Goal: Task Accomplishment & Management: Manage account settings

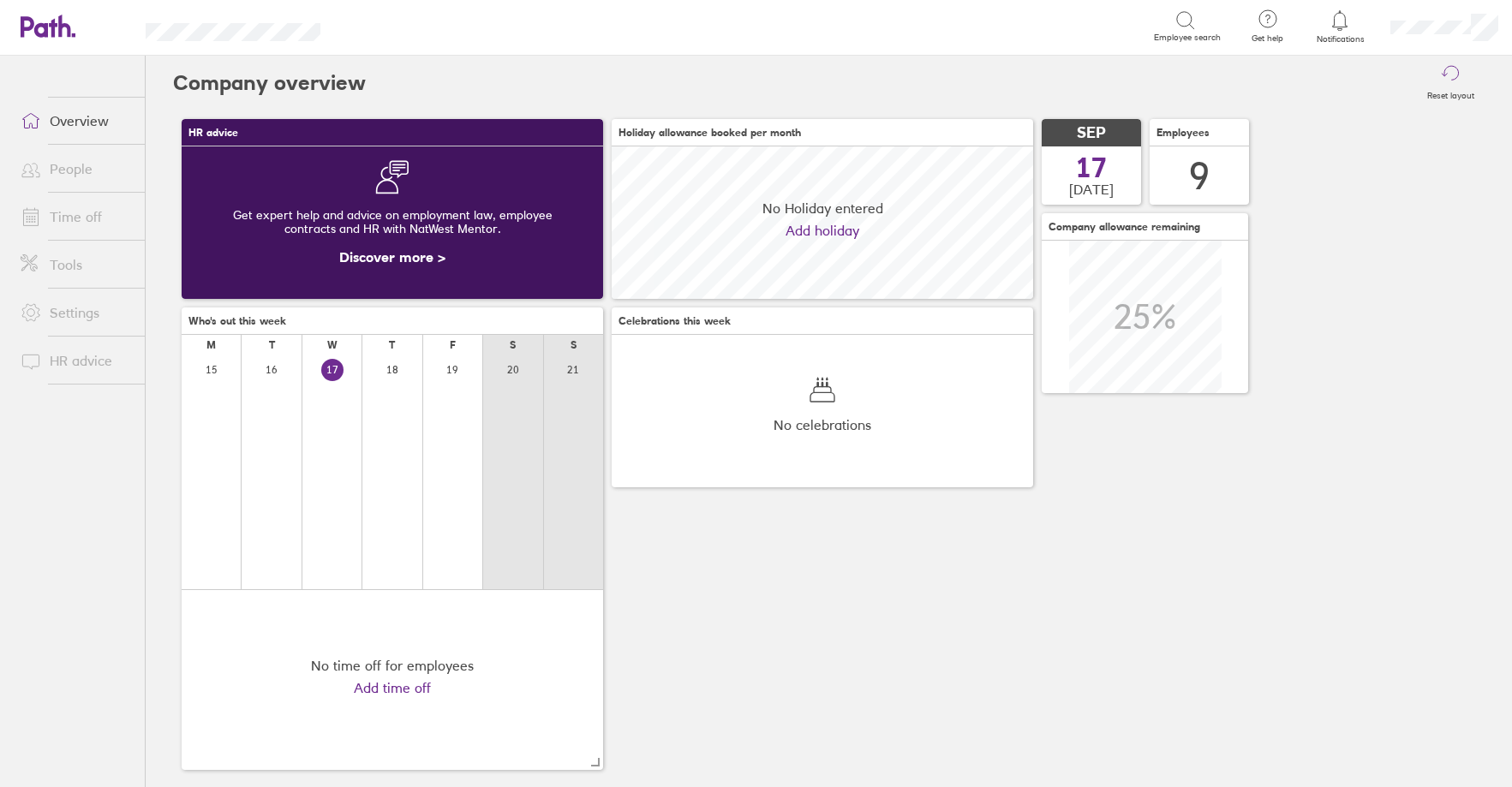
scroll to position [152, 422]
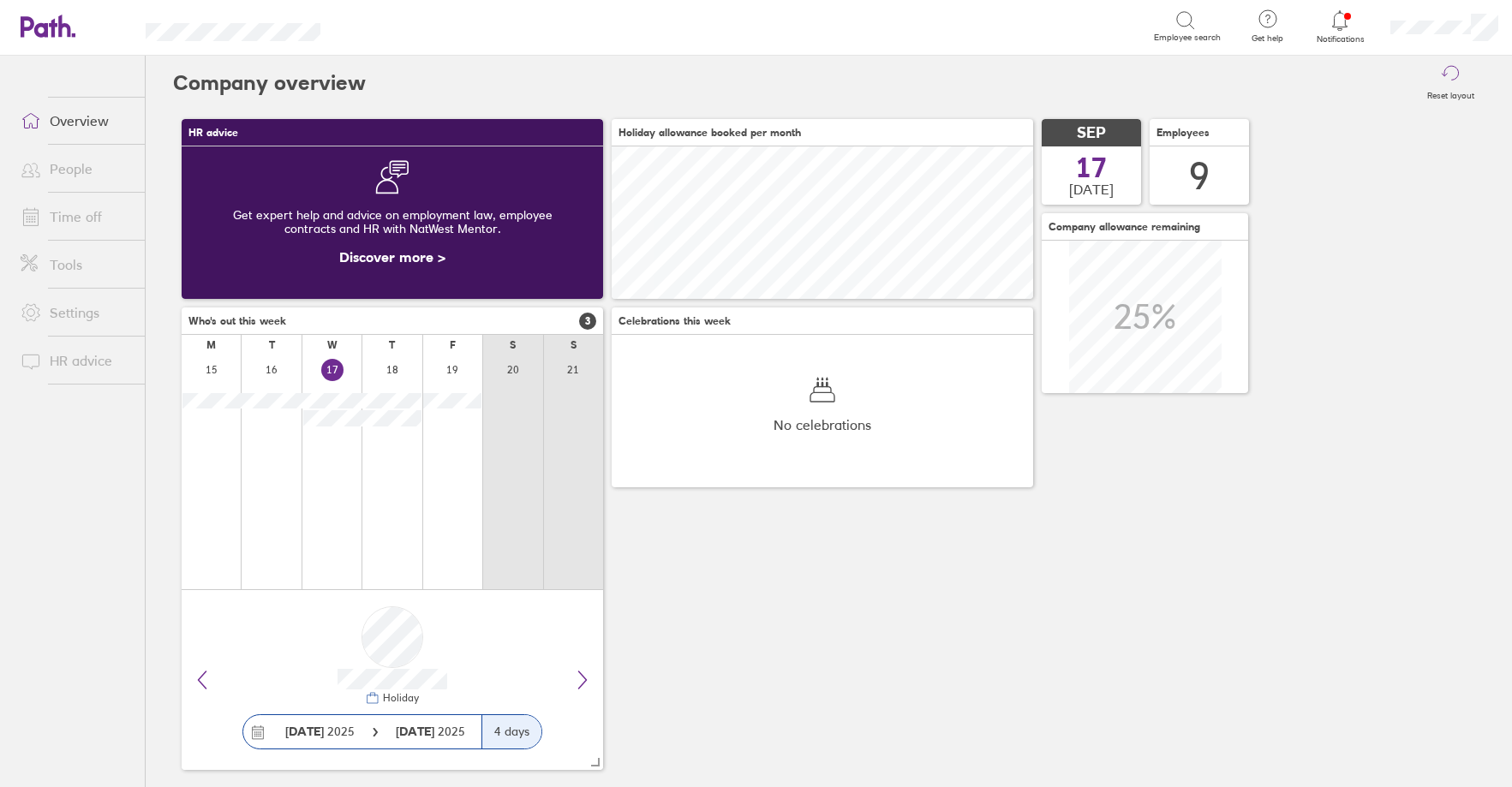
click at [92, 216] on link "Time off" at bounding box center [76, 217] width 138 height 34
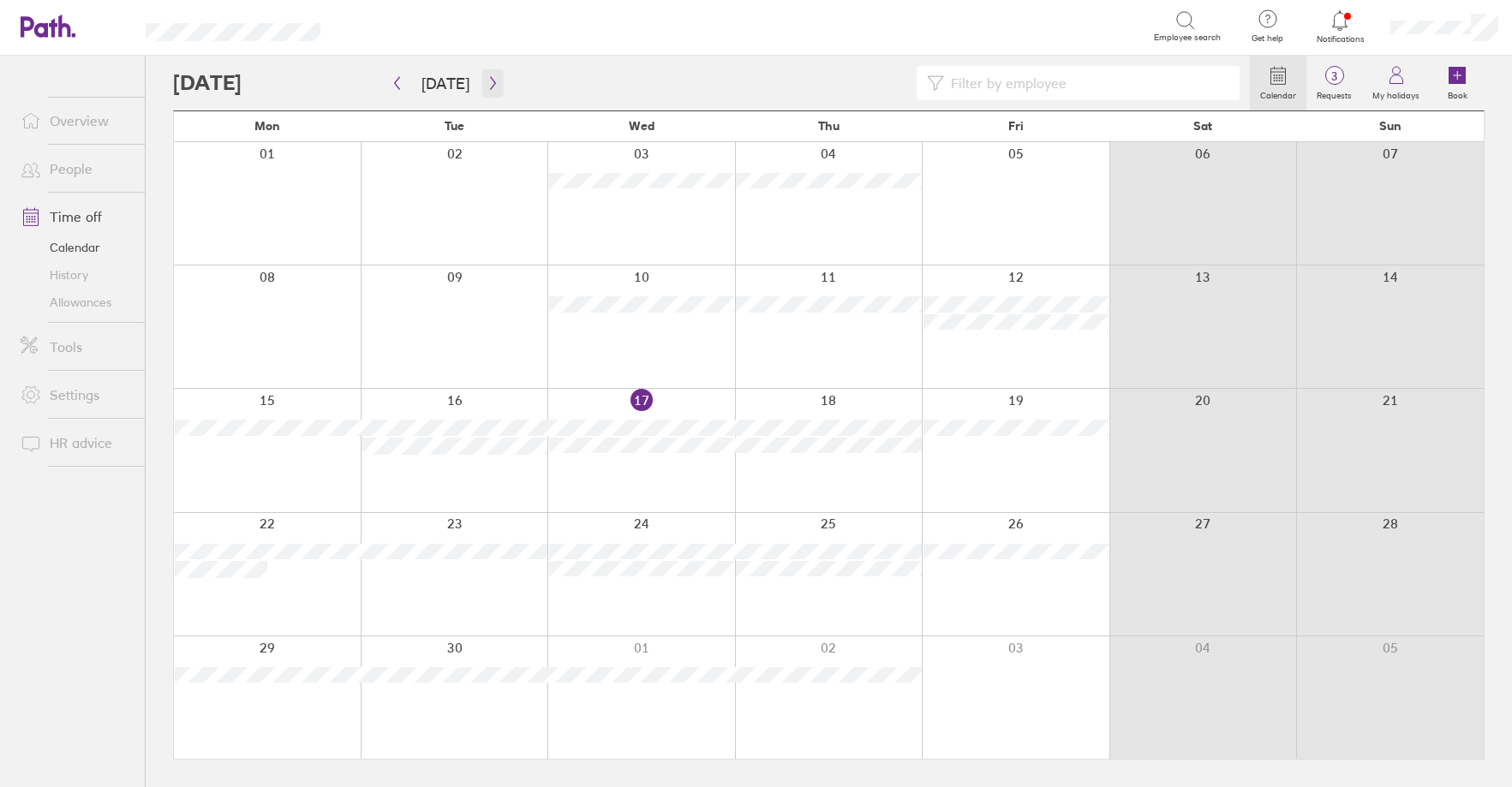
click at [493, 79] on icon "button" at bounding box center [492, 84] width 13 height 14
click at [1332, 88] on label "Requests" at bounding box center [1334, 94] width 56 height 16
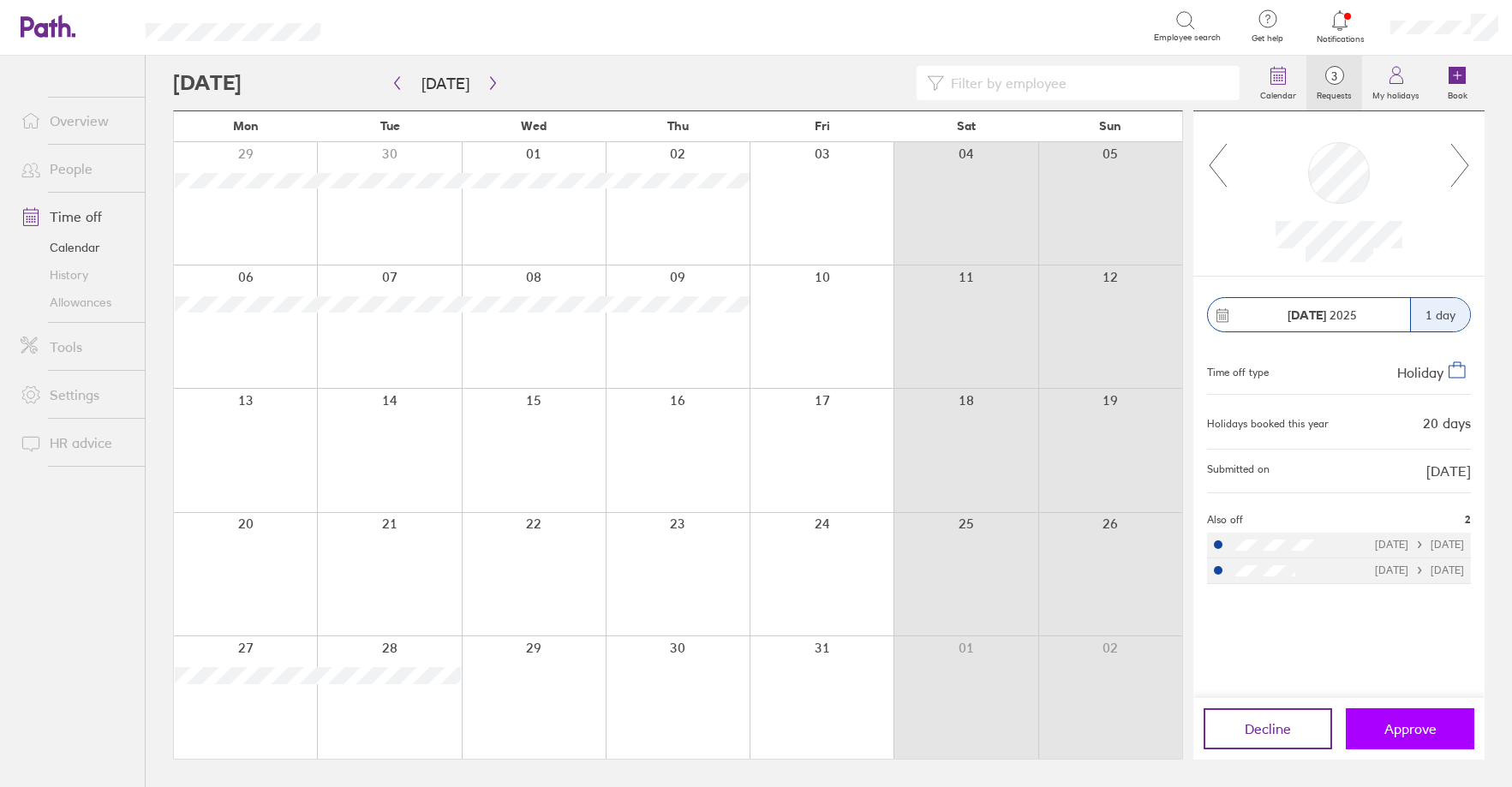
click at [1404, 724] on span "Approve" at bounding box center [1411, 729] width 53 height 16
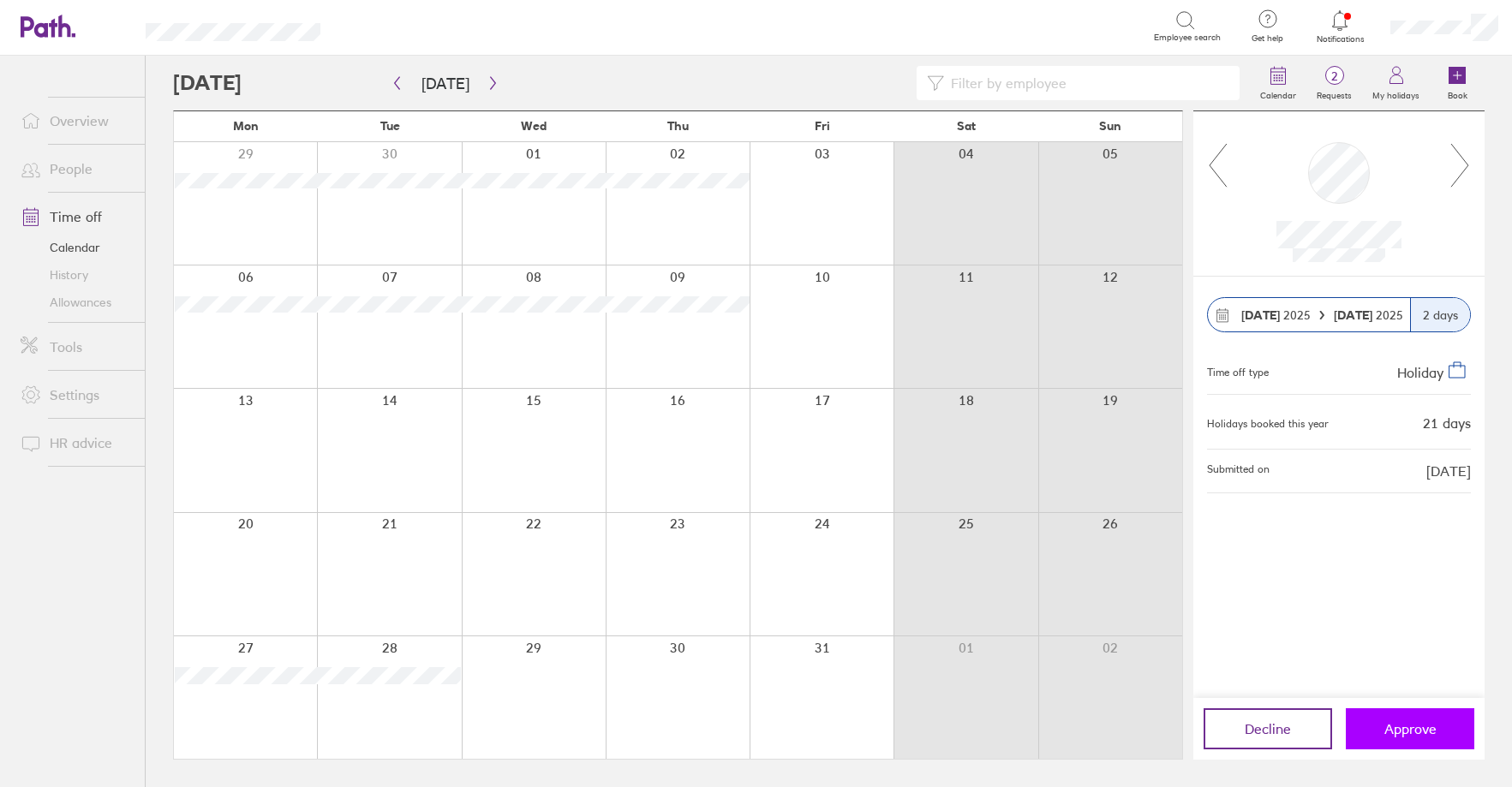
click at [1418, 719] on button "Approve" at bounding box center [1410, 728] width 128 height 41
click at [397, 82] on icon "button" at bounding box center [397, 84] width 5 height 13
click at [1397, 729] on span "Approve" at bounding box center [1411, 729] width 53 height 16
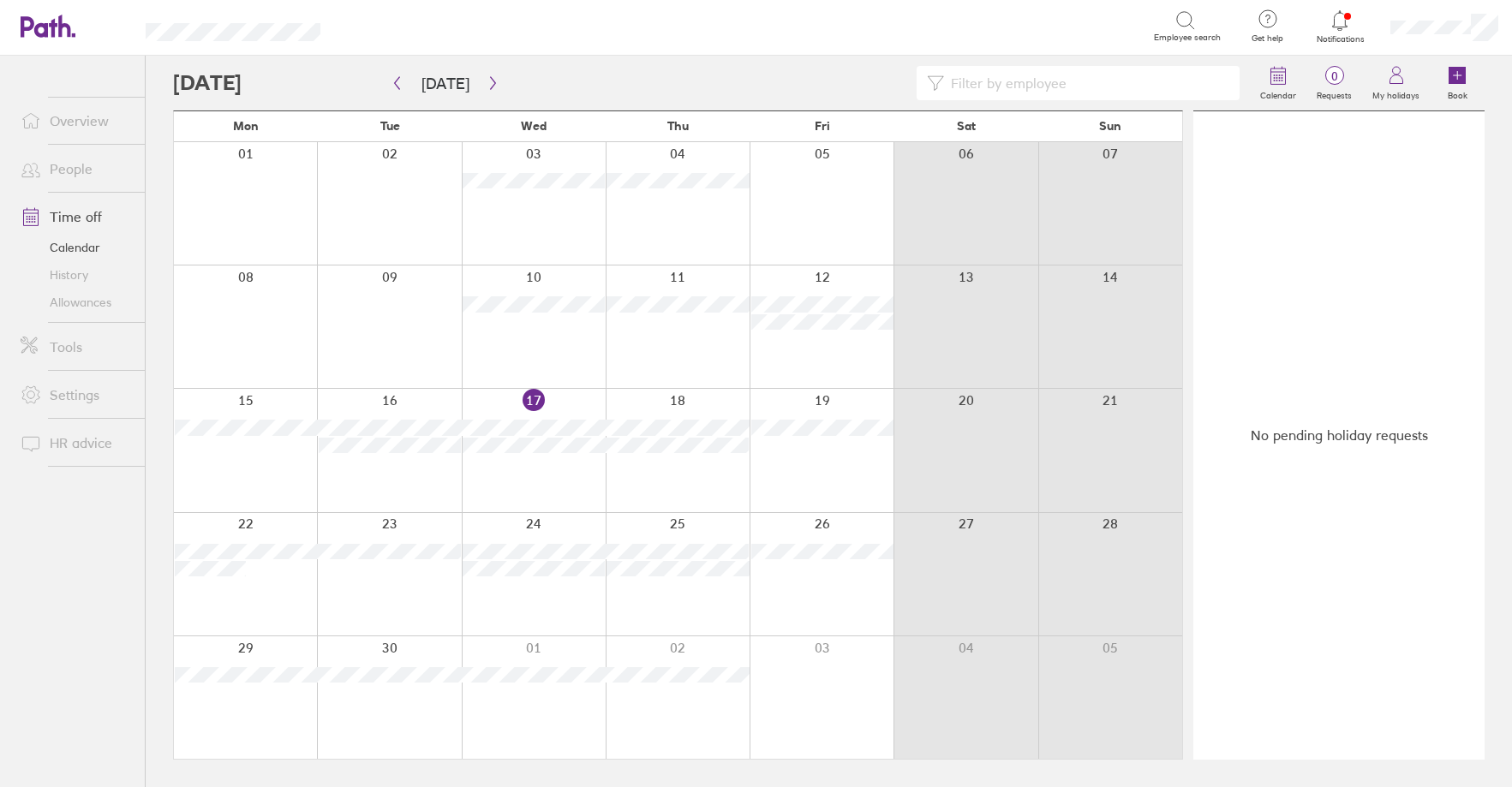
click at [78, 163] on link "People" at bounding box center [76, 168] width 138 height 34
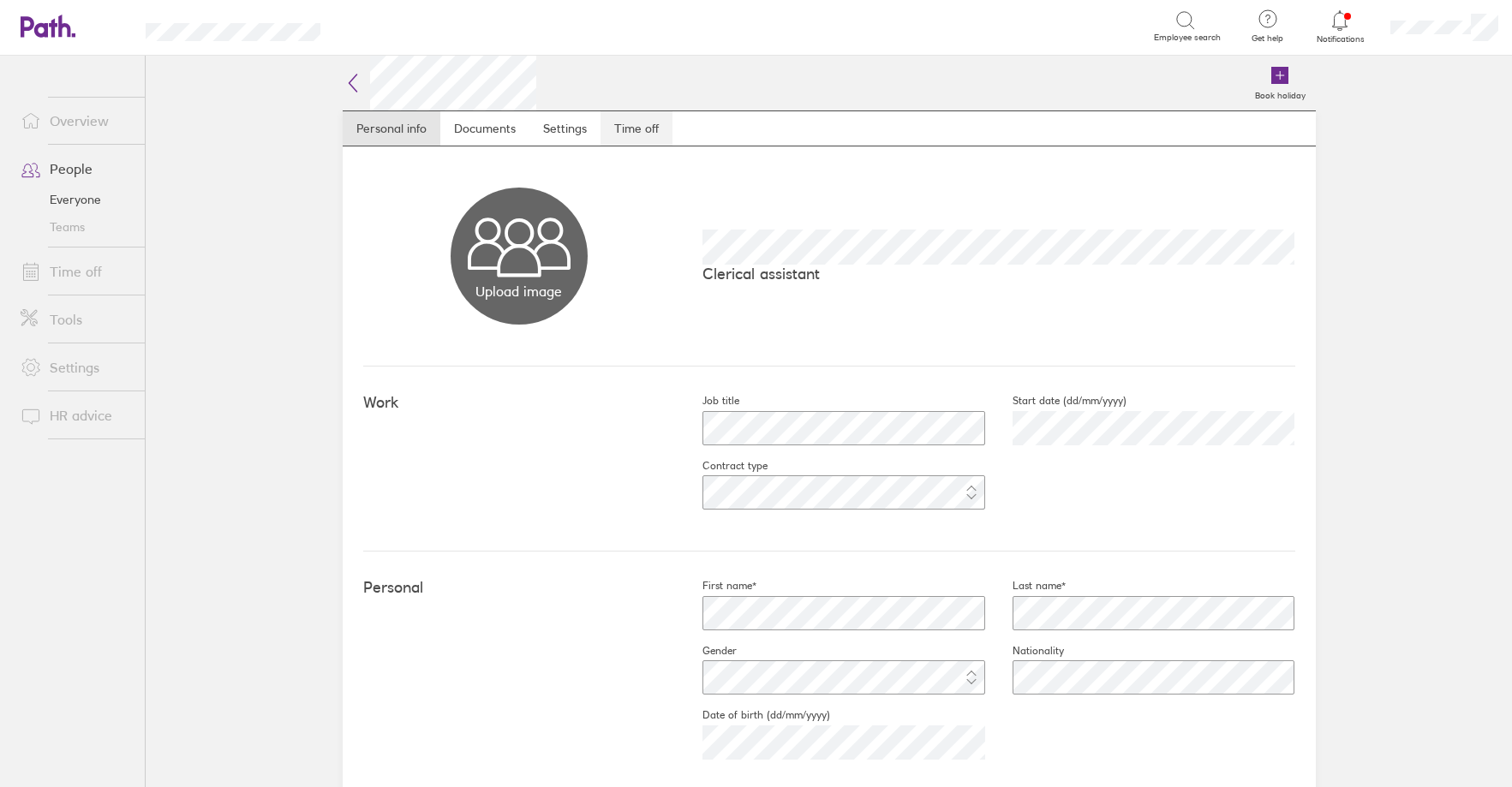
drag, startPoint x: 624, startPoint y: 126, endPoint x: 663, endPoint y: 138, distance: 40.8
click at [626, 126] on link "Time off" at bounding box center [637, 128] width 72 height 34
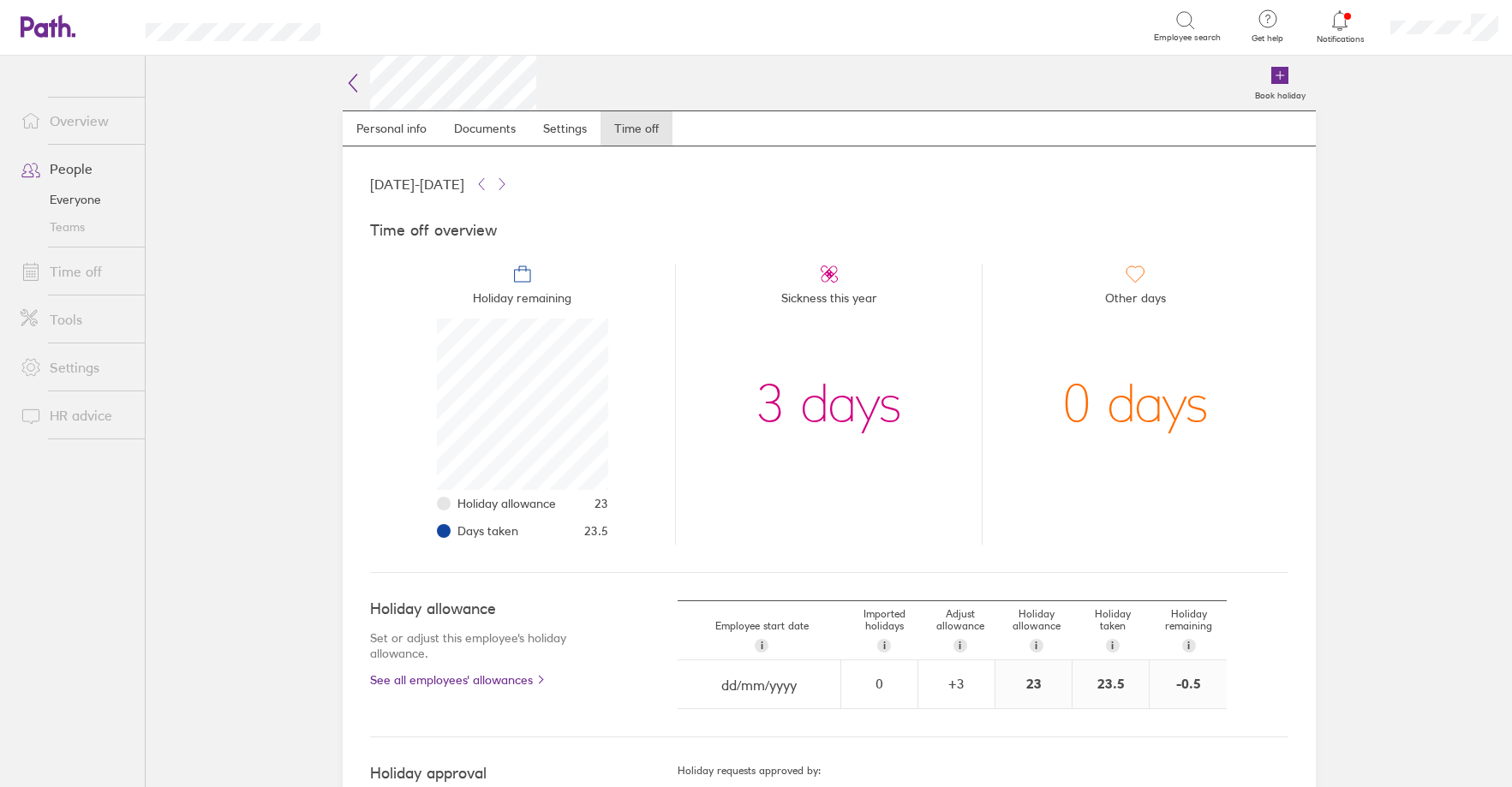
scroll to position [171, 171]
click at [77, 269] on link "Time off" at bounding box center [76, 272] width 138 height 34
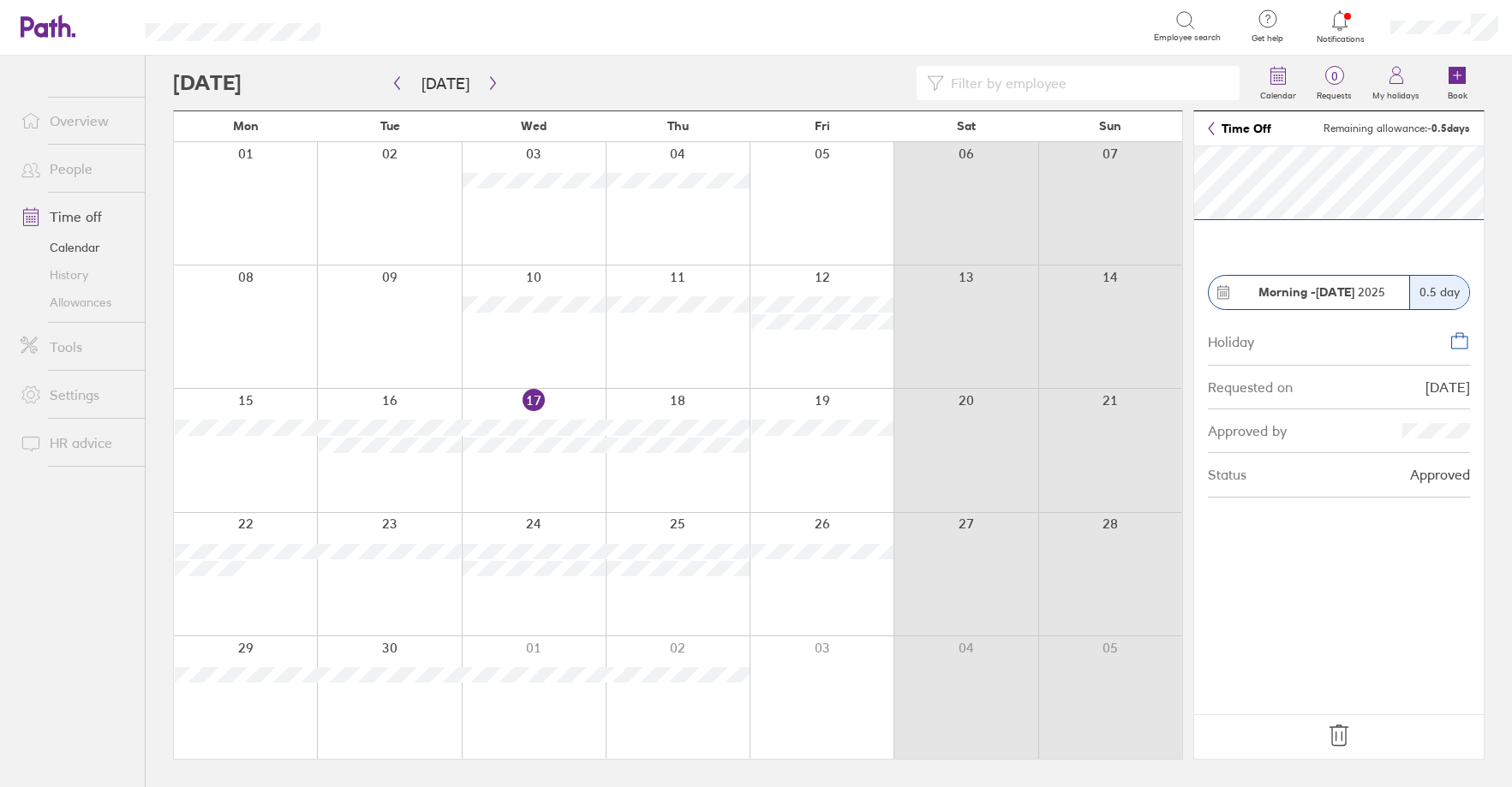
click at [1335, 730] on icon at bounding box center [1339, 736] width 28 height 28
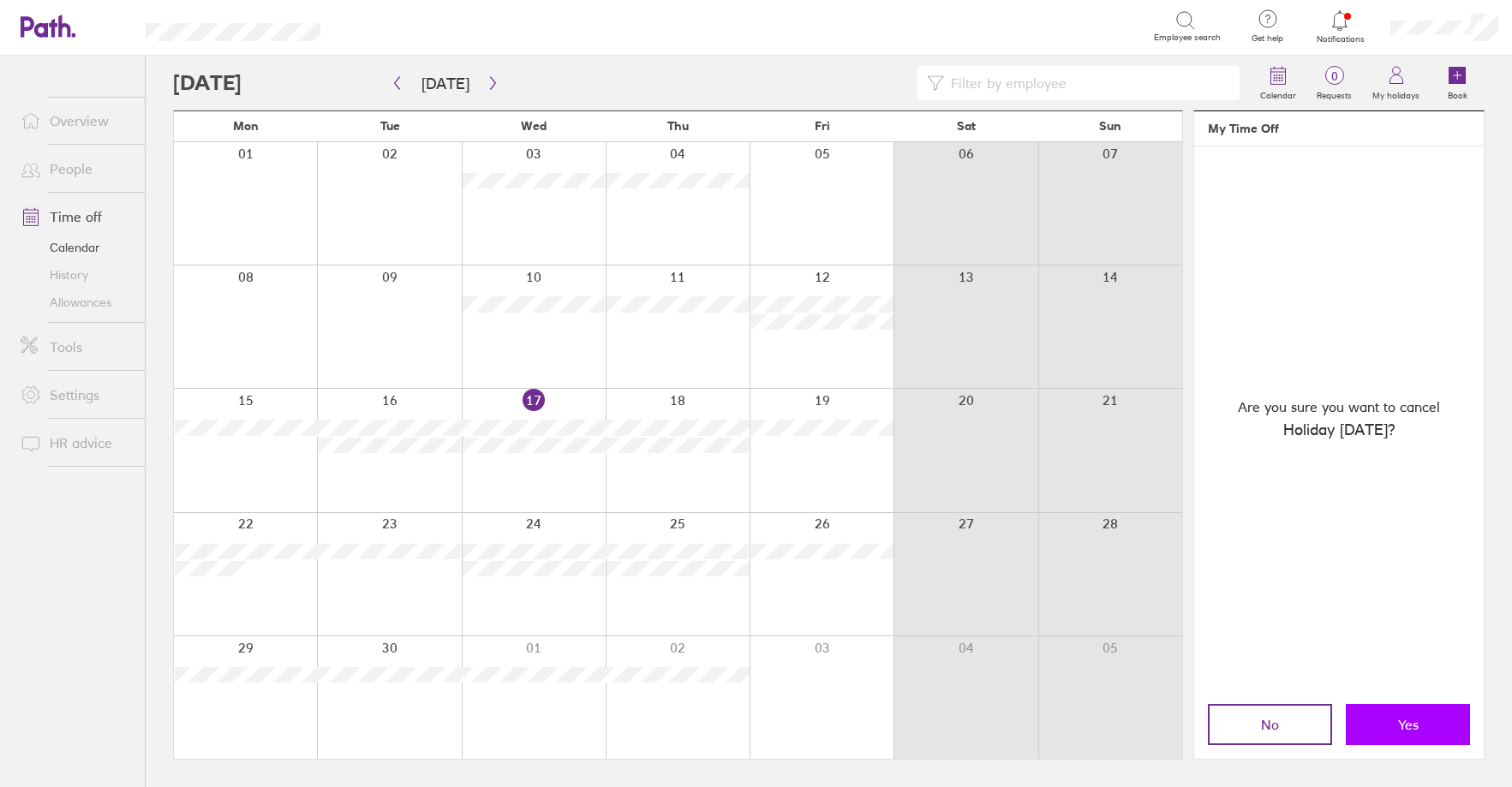
click at [1406, 710] on button "Yes" at bounding box center [1408, 724] width 124 height 41
